Goal: Transaction & Acquisition: Purchase product/service

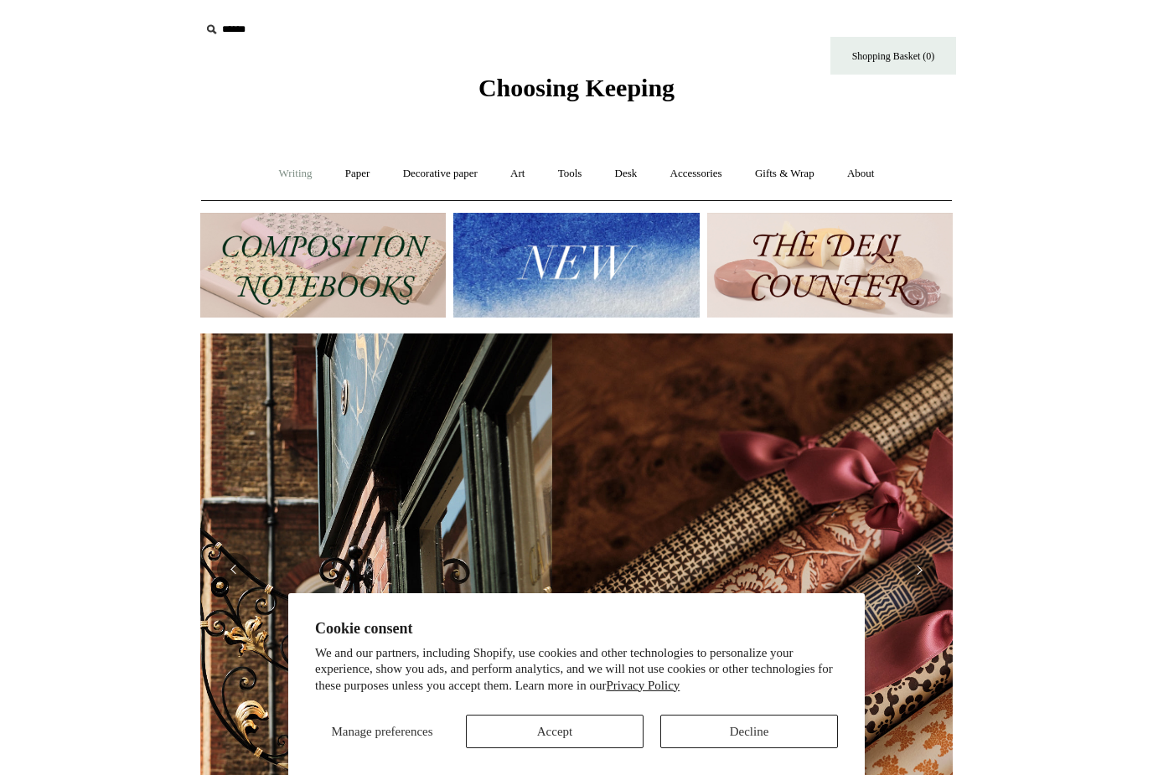
click at [282, 172] on link "Writing +" at bounding box center [296, 174] width 64 height 44
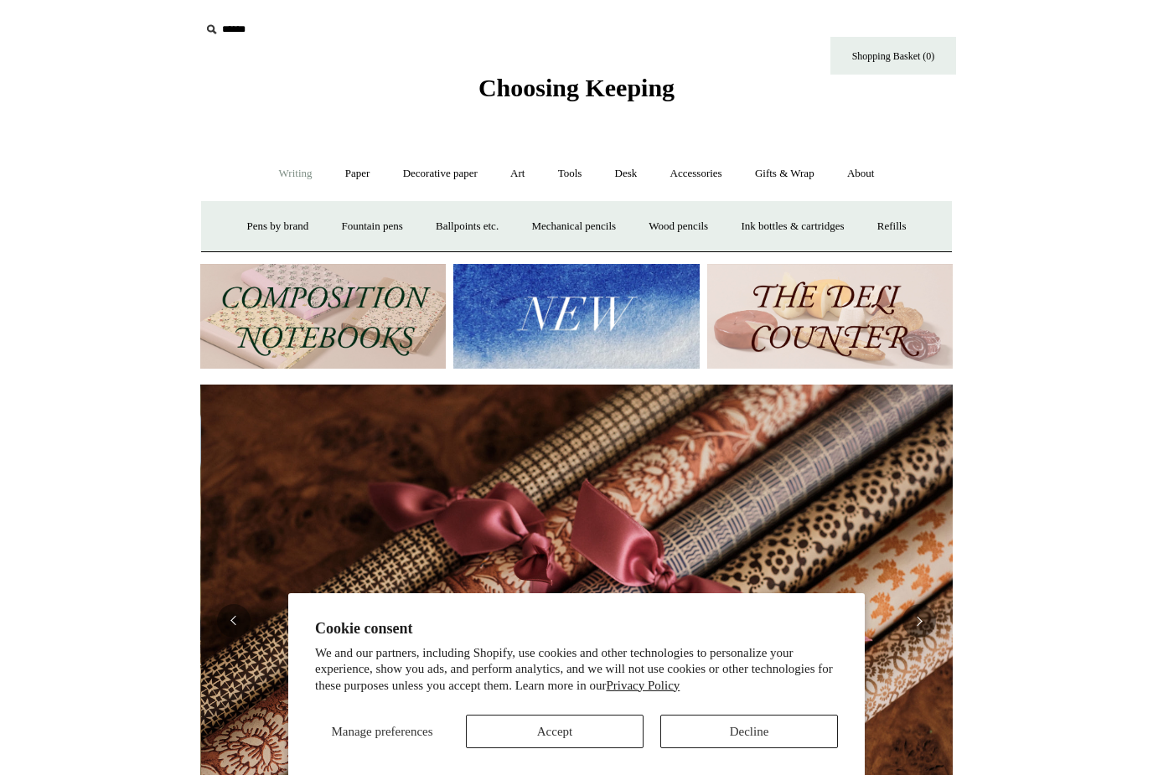
scroll to position [0, 1504]
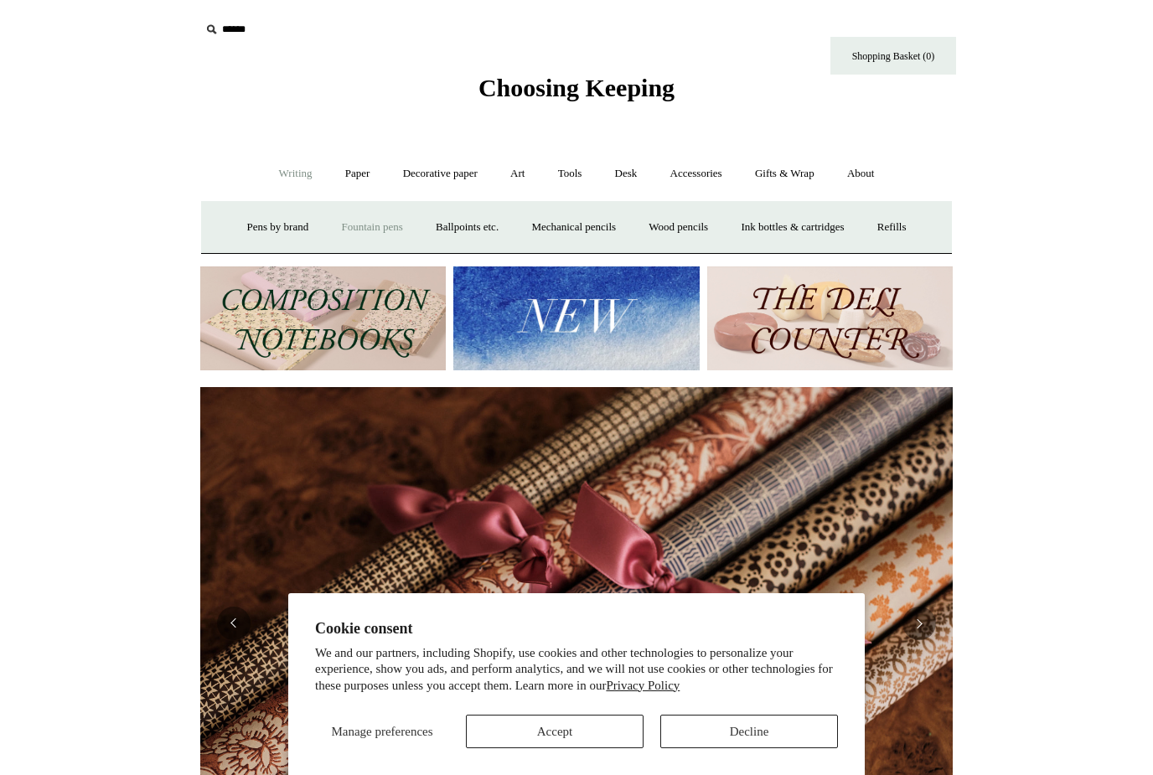
click at [356, 222] on link "Fountain pens +" at bounding box center [371, 227] width 91 height 44
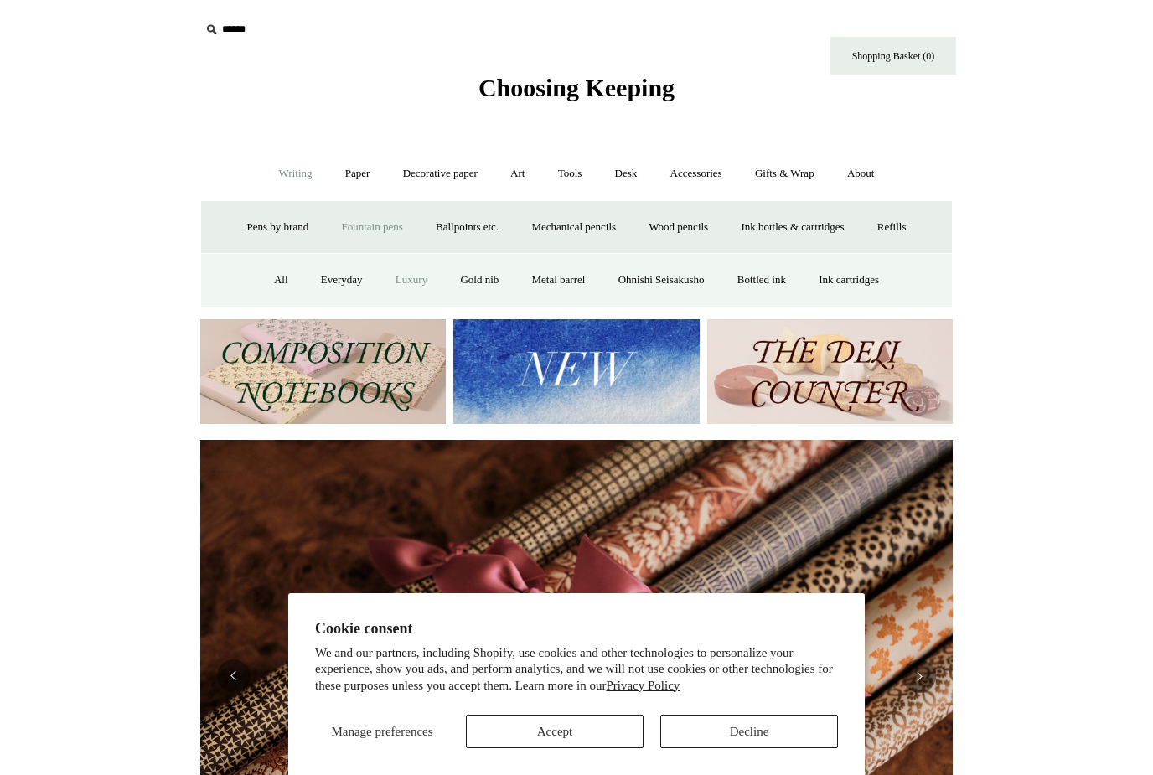
click at [395, 270] on link "Luxury" at bounding box center [411, 280] width 62 height 44
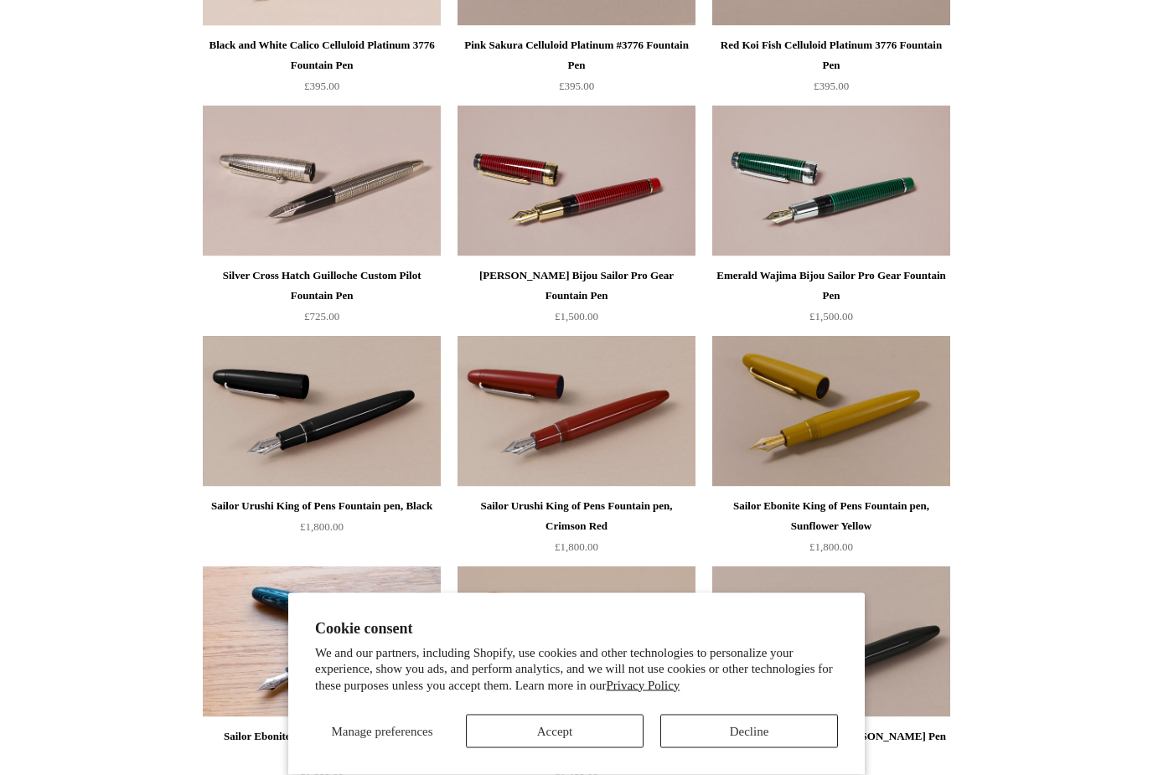
scroll to position [343, 0]
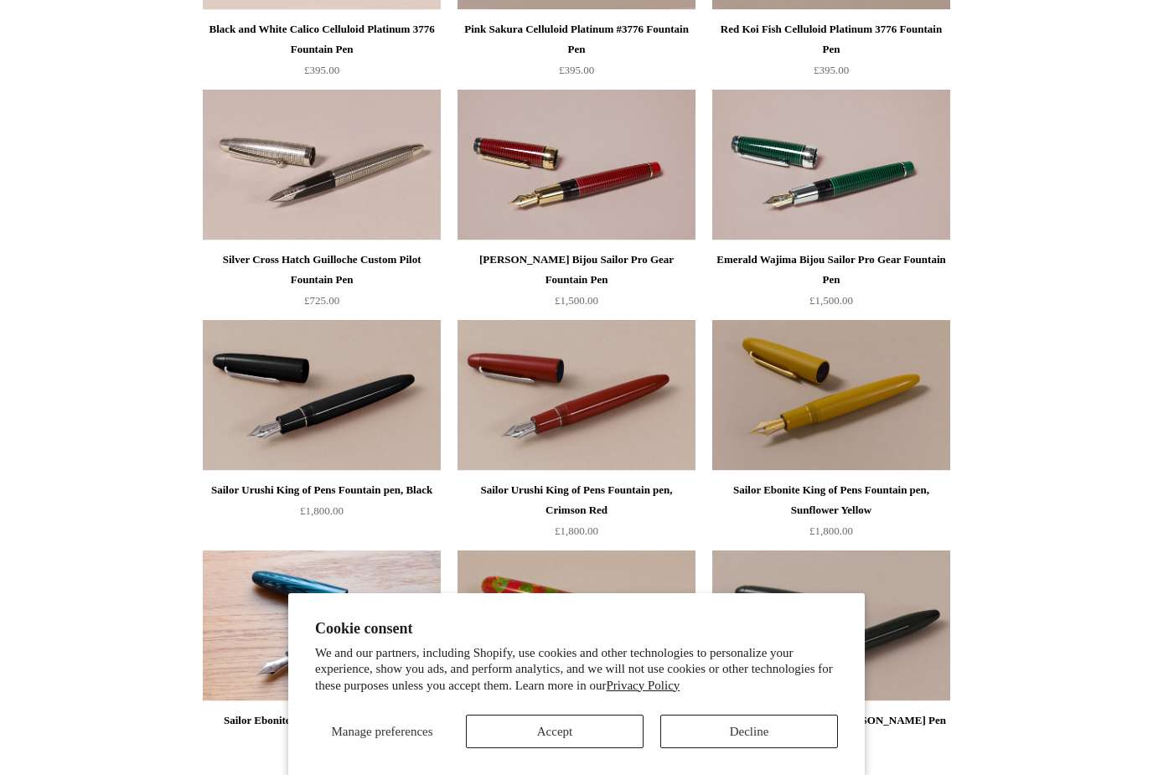
scroll to position [412, 0]
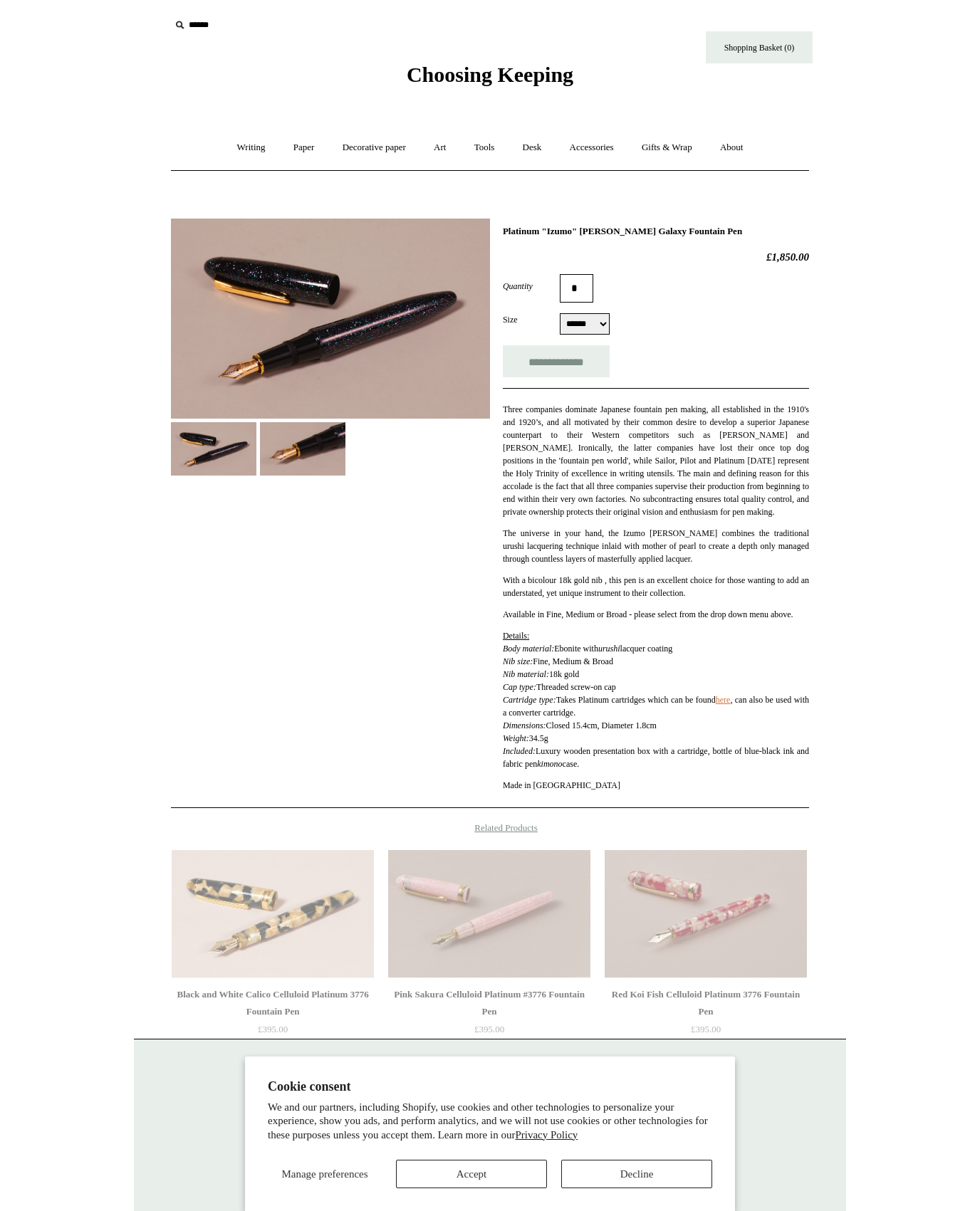
select select "******"
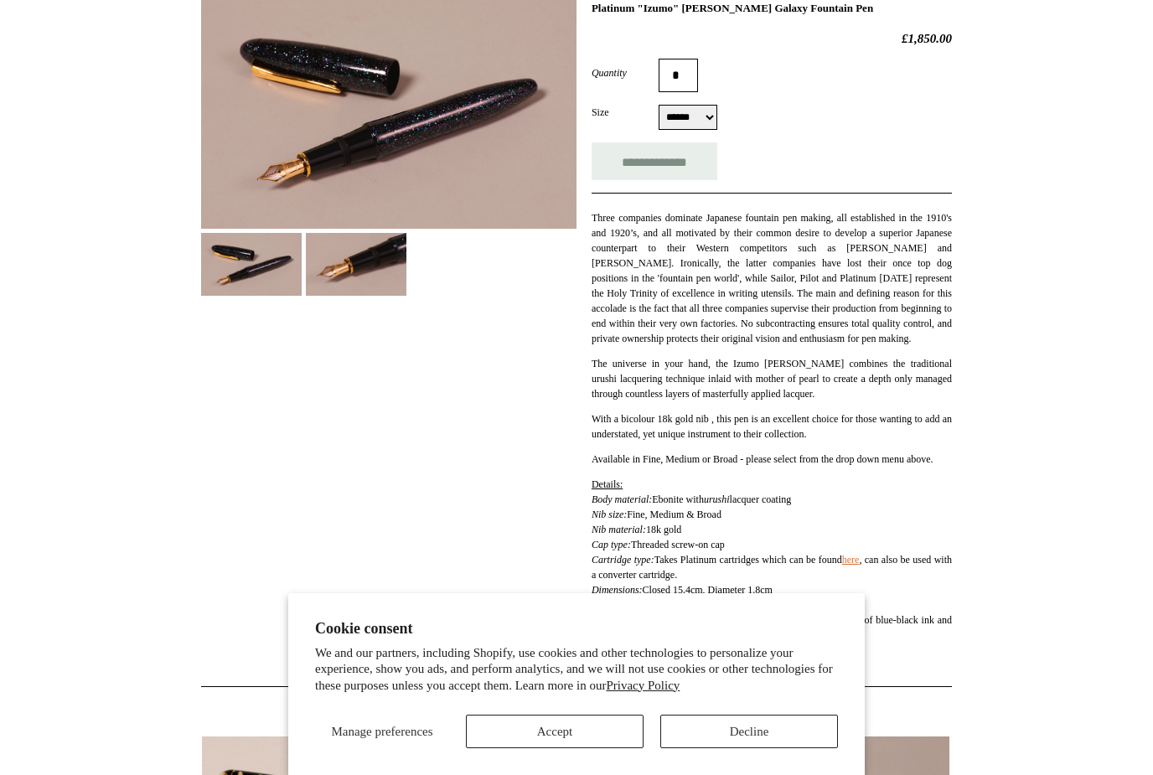
scroll to position [165, 0]
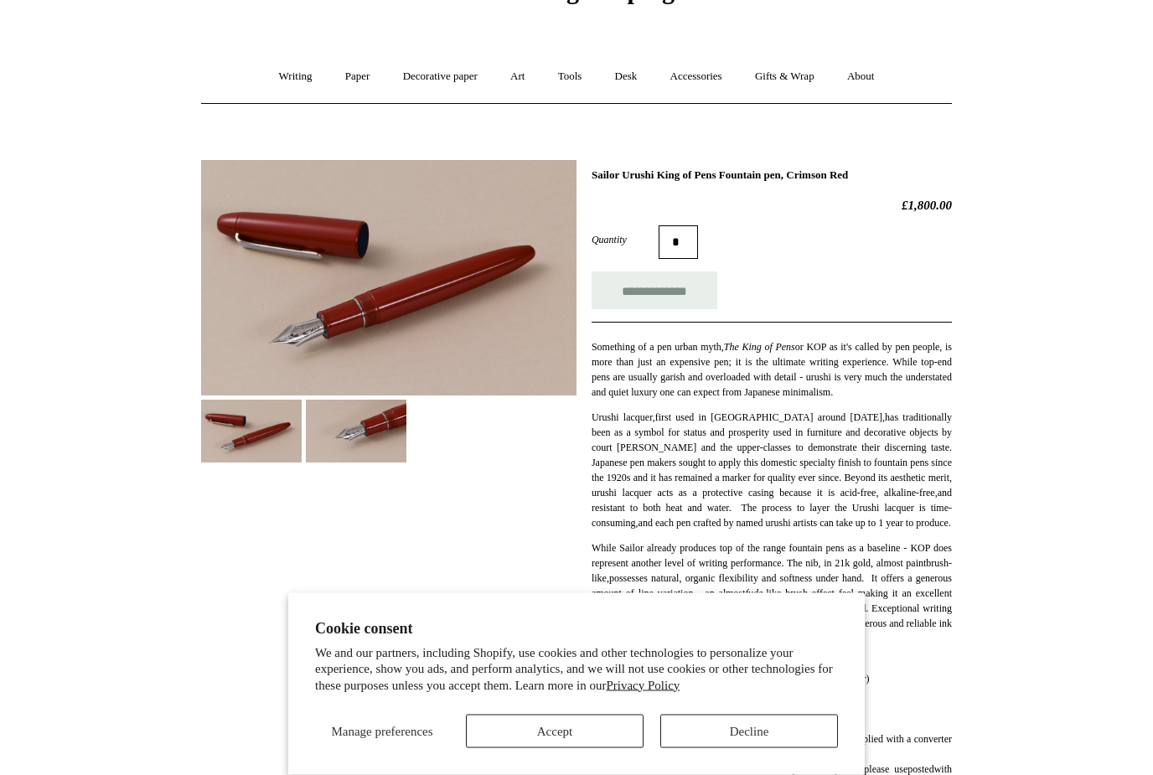
scroll to position [260, 0]
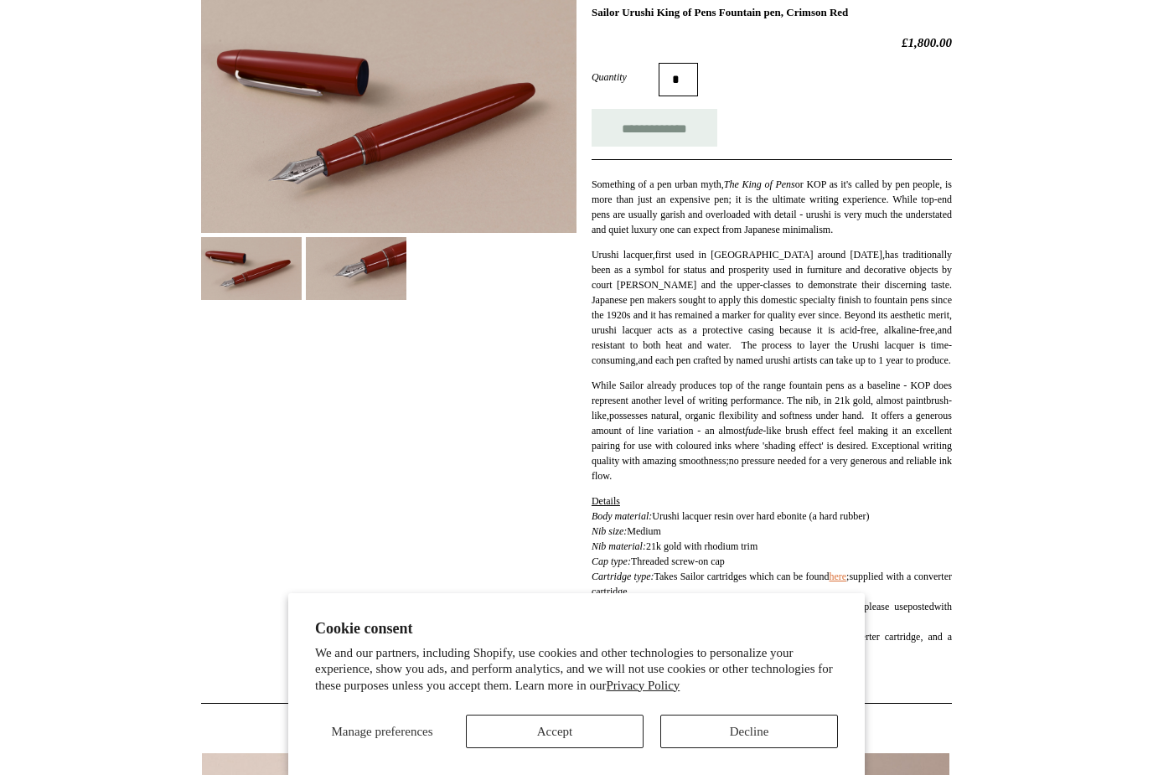
click at [234, 268] on img at bounding box center [251, 268] width 101 height 63
click at [357, 265] on img at bounding box center [356, 268] width 101 height 63
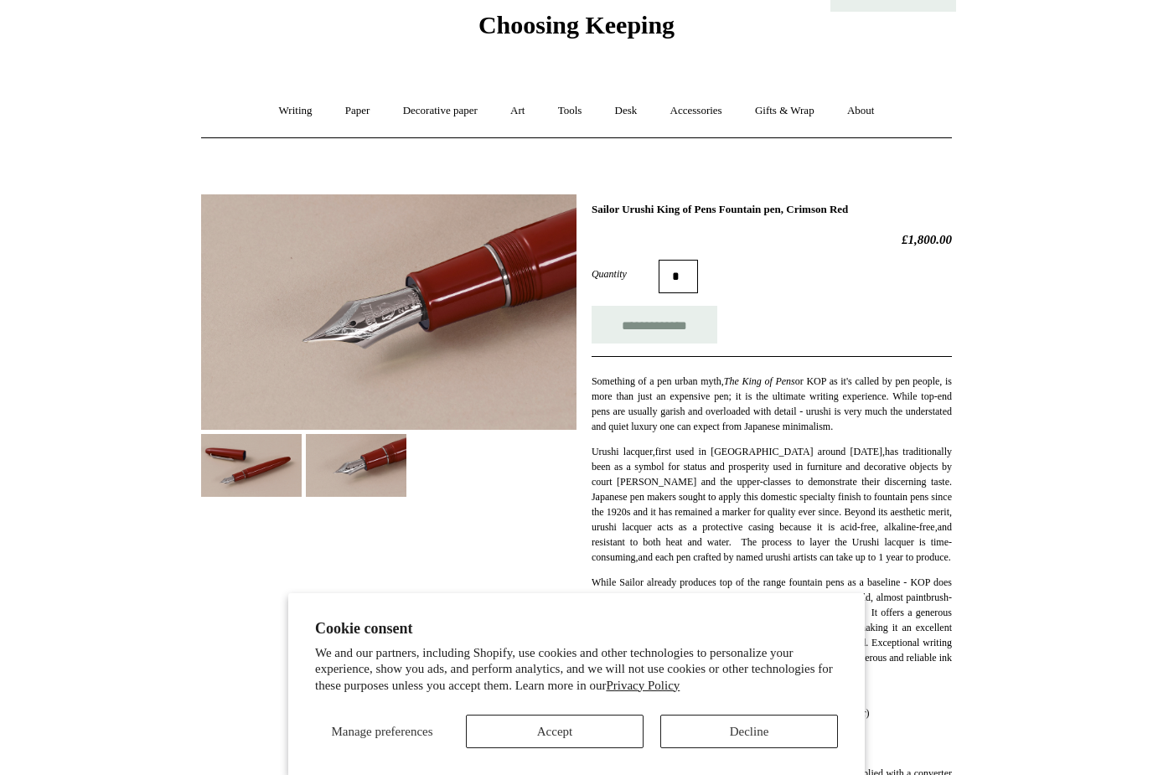
scroll to position [0, 0]
